Goal: Information Seeking & Learning: Check status

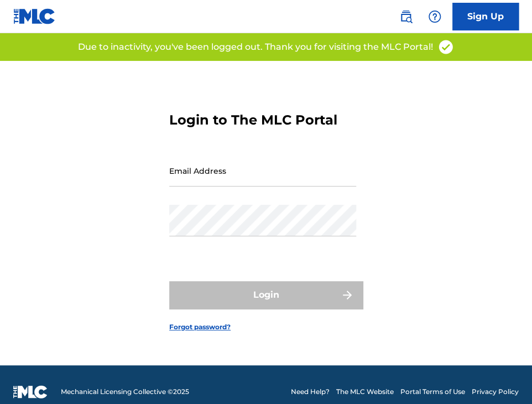
click at [250, 181] on input "Email Address" at bounding box center [262, 171] width 187 height 32
type input "[EMAIL_ADDRESS][DOMAIN_NAME]"
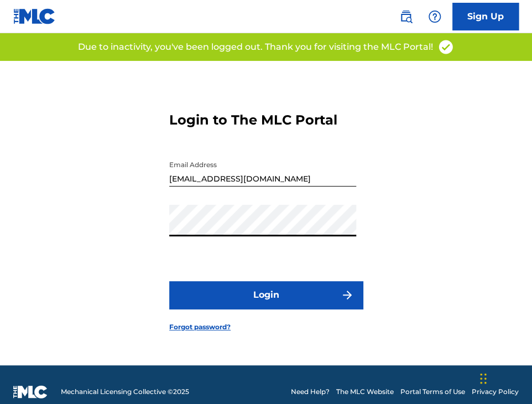
click at [266, 288] on button "Login" at bounding box center [266, 295] width 194 height 28
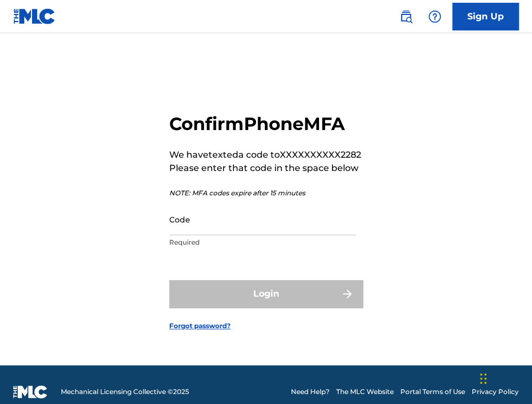
click at [255, 225] on input "Code" at bounding box center [262, 220] width 187 height 32
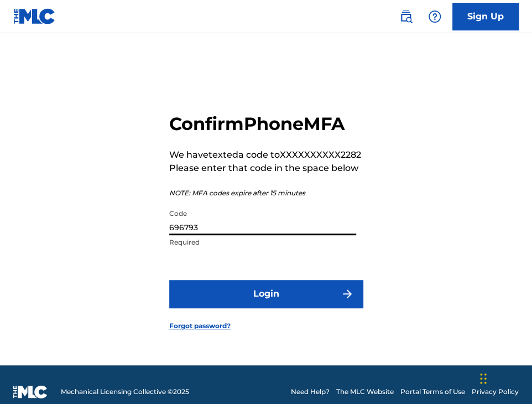
type input "696793"
click at [169, 280] on button "Login" at bounding box center [266, 294] width 194 height 28
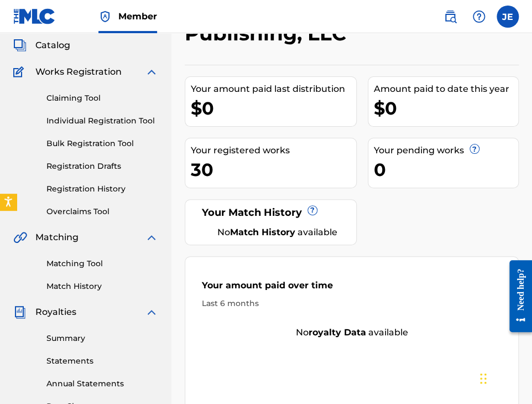
scroll to position [111, 0]
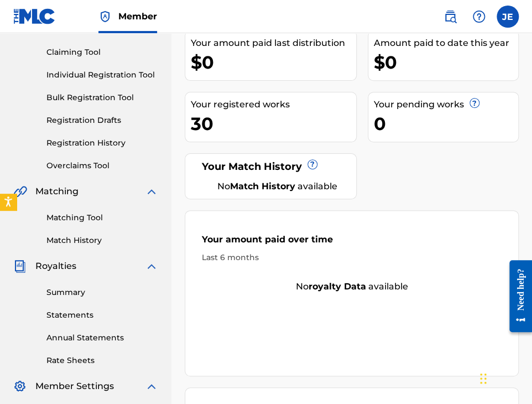
click at [69, 293] on link "Summary" at bounding box center [102, 293] width 112 height 12
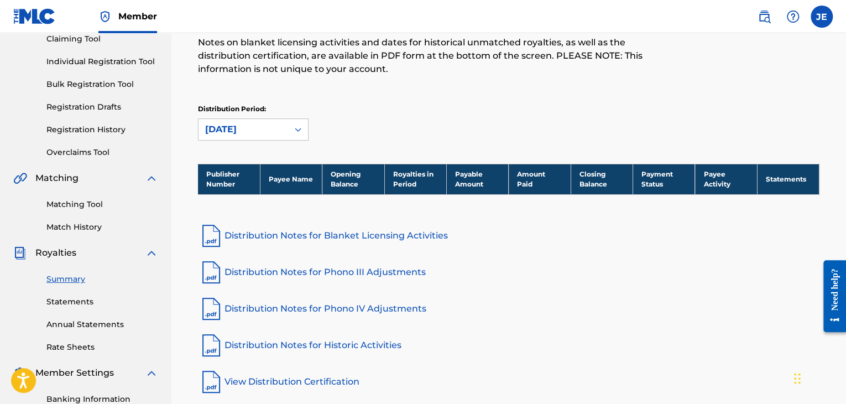
scroll to position [171, 0]
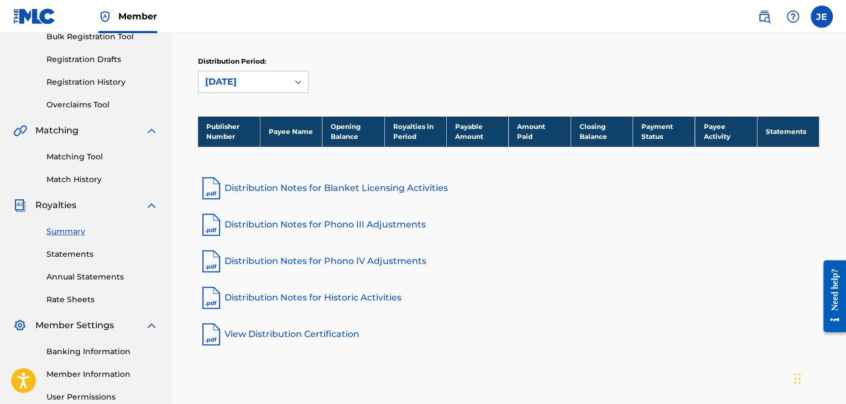
click at [80, 259] on link "Statements" at bounding box center [102, 254] width 112 height 12
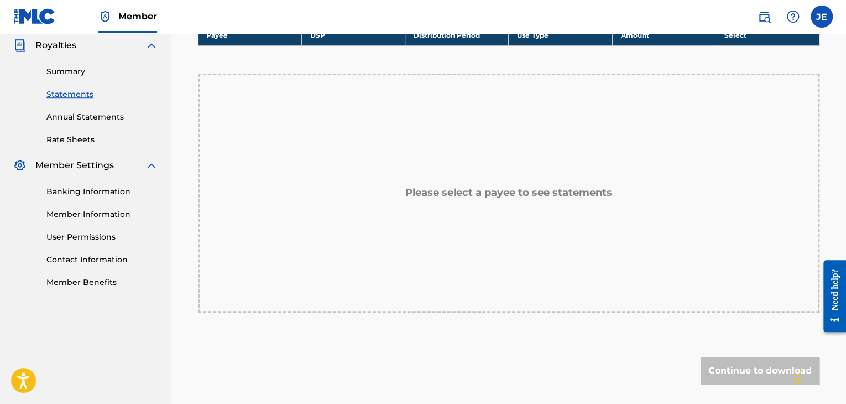
scroll to position [332, 0]
click at [77, 122] on link "Annual Statements" at bounding box center [102, 117] width 112 height 12
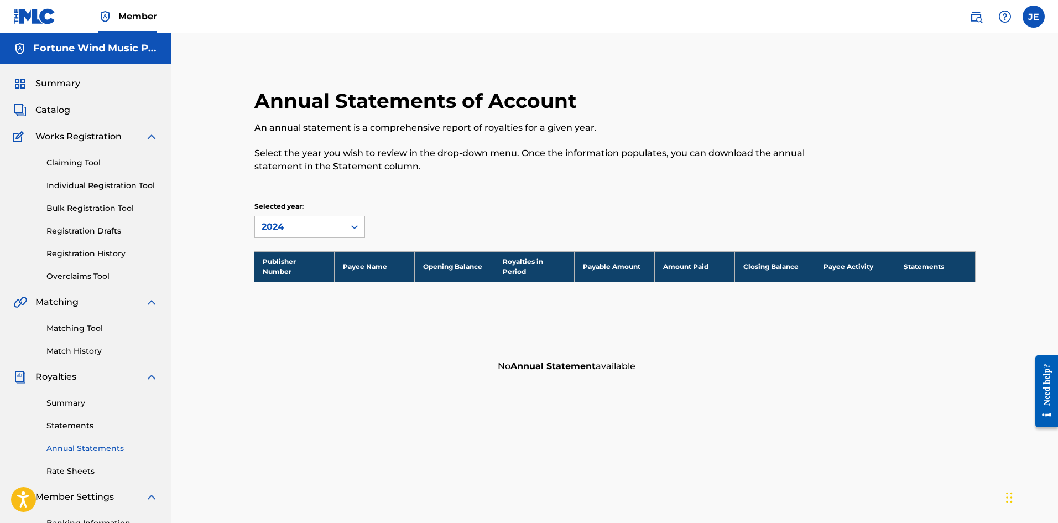
drag, startPoint x: 476, startPoint y: 388, endPoint x: 570, endPoint y: 209, distance: 201.6
click at [402, 386] on div "Annual Statements of Account An annual statement is a comprehensive report of r…" at bounding box center [615, 347] width 774 height 572
